Goal: Task Accomplishment & Management: Use online tool/utility

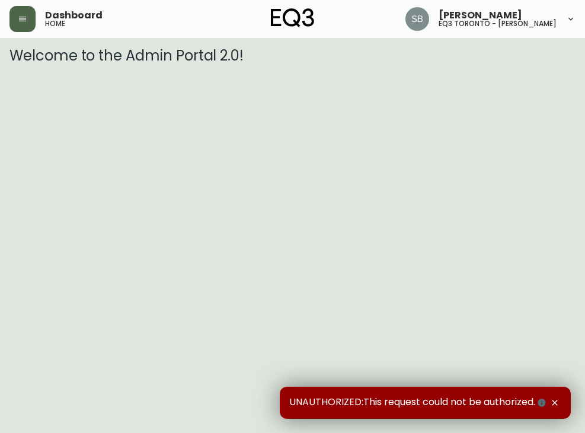
click at [26, 20] on icon "button" at bounding box center [22, 18] width 9 height 9
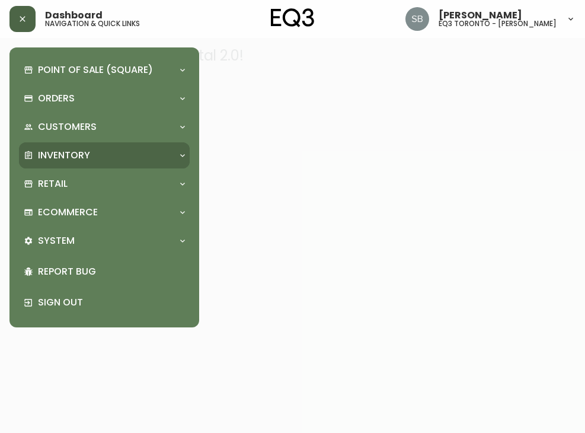
click at [76, 161] on p "Inventory" at bounding box center [64, 155] width 52 height 13
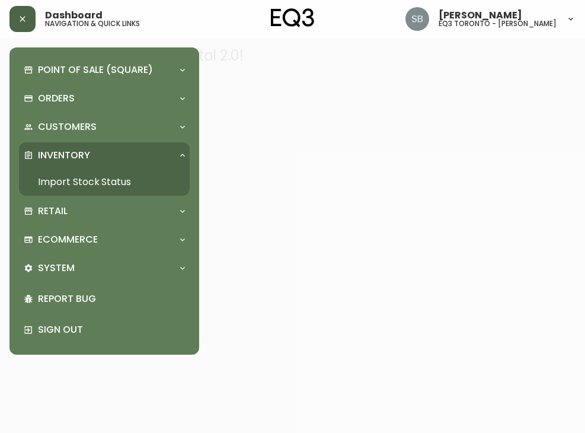
click at [75, 183] on link "Import Stock Status" at bounding box center [104, 181] width 171 height 27
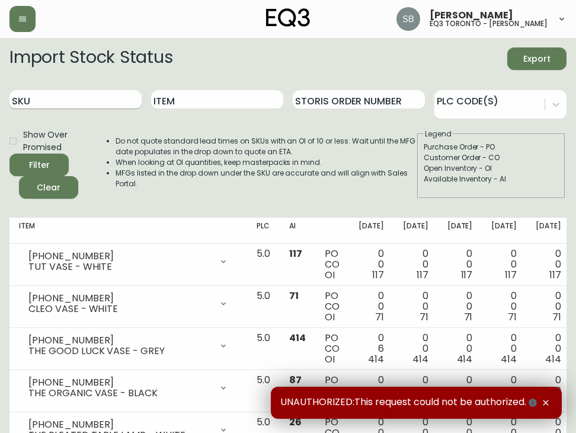
click at [113, 97] on input "SKU" at bounding box center [75, 99] width 132 height 19
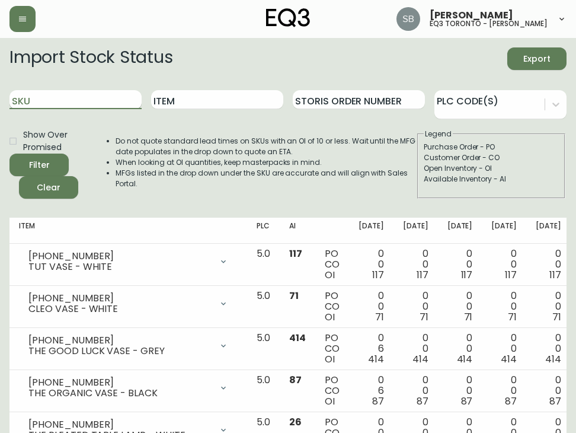
paste input "3020-623-4"
type input "3020-623-4"
click at [9, 154] on button "Filter" at bounding box center [38, 165] width 59 height 23
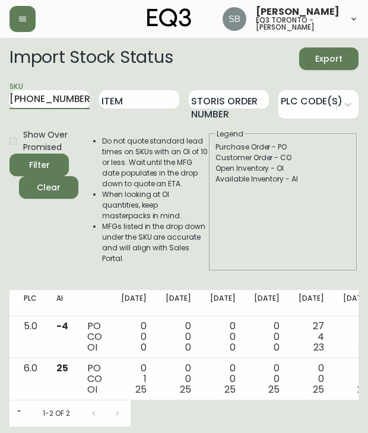
scroll to position [0, 231]
